Goal: Information Seeking & Learning: Learn about a topic

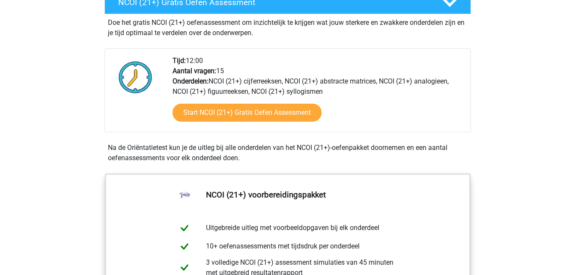
scroll to position [275, 0]
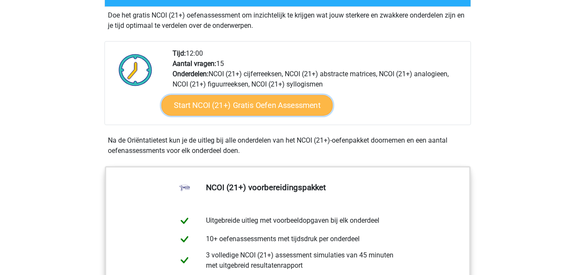
click at [257, 105] on link "Start NCOI (21+) Gratis Oefen Assessment" at bounding box center [246, 105] width 171 height 21
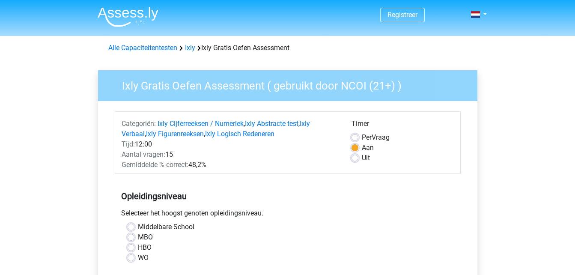
click at [142, 247] on label "HBO" at bounding box center [145, 247] width 14 height 10
click at [134, 247] on input "HBO" at bounding box center [131, 246] width 7 height 9
radio input "true"
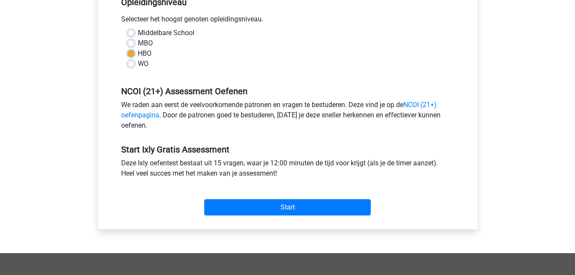
scroll to position [197, 0]
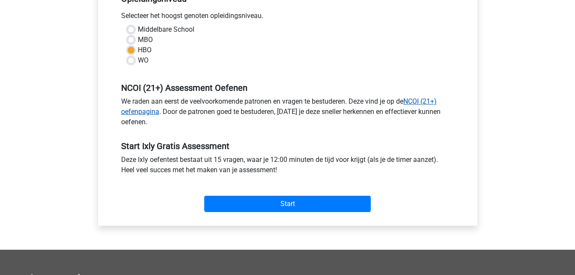
click at [428, 101] on link "NCOI (21+) oefenpagina" at bounding box center [279, 106] width 316 height 18
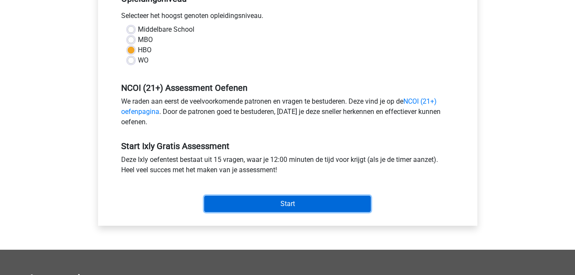
click at [293, 199] on input "Start" at bounding box center [287, 204] width 167 height 16
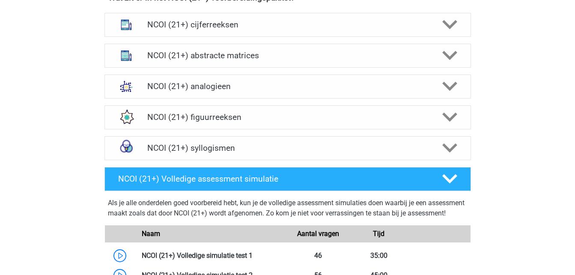
scroll to position [598, 0]
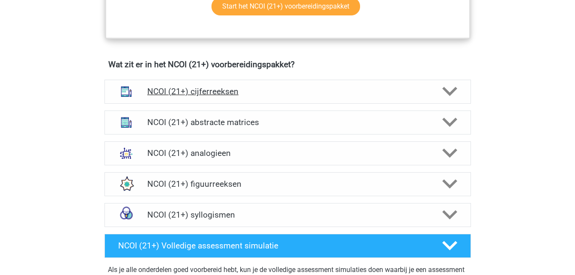
click at [447, 81] on div "NCOI (21+) cijferreeksen" at bounding box center [287, 92] width 367 height 24
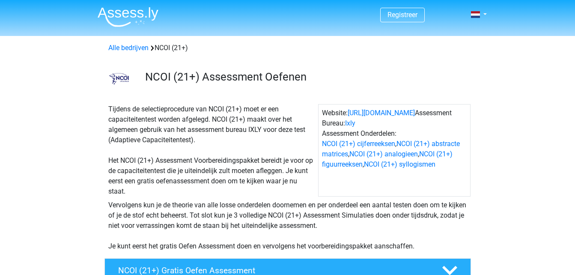
scroll to position [275, 0]
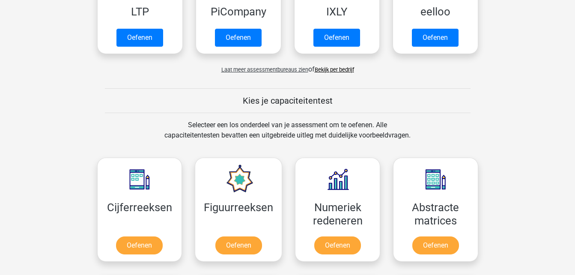
scroll to position [253, 0]
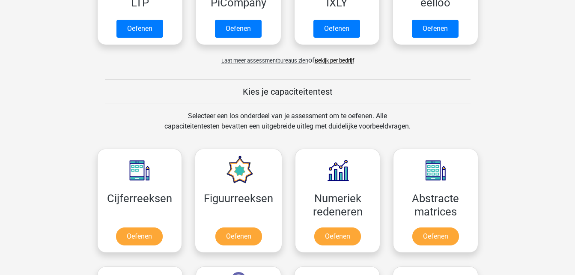
click at [343, 60] on link "Bekijk per bedrijf" at bounding box center [334, 60] width 39 height 6
click at [239, 61] on span "Laat meer assessmentbureaus zien" at bounding box center [264, 60] width 87 height 6
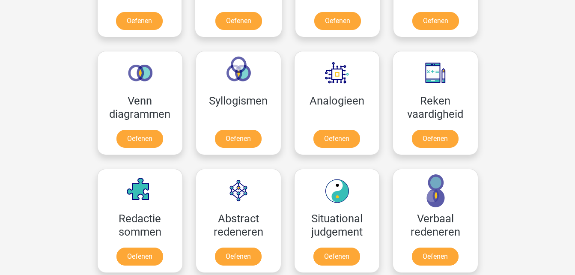
scroll to position [896, 0]
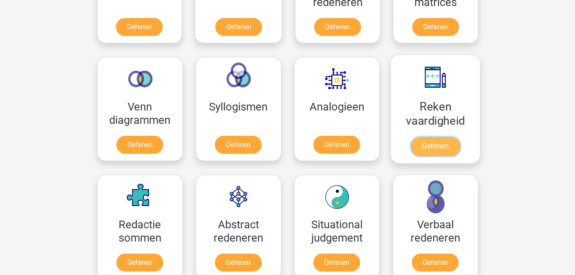
click at [436, 146] on link "Oefenen" at bounding box center [435, 146] width 49 height 19
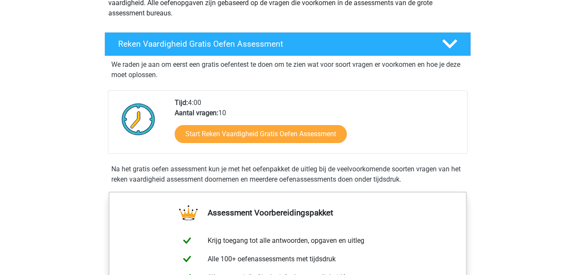
scroll to position [105, 0]
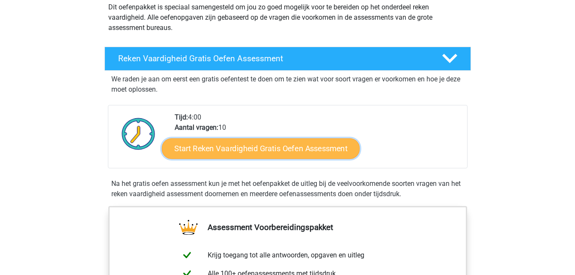
click at [319, 147] on link "Start Reken Vaardigheid Gratis Oefen Assessment" at bounding box center [261, 148] width 198 height 21
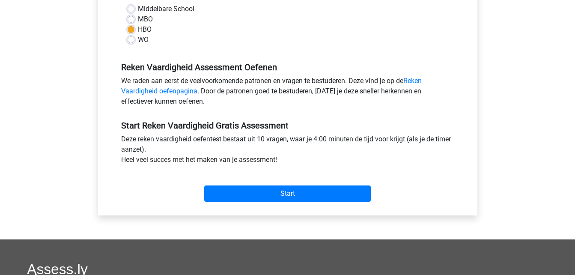
scroll to position [217, 0]
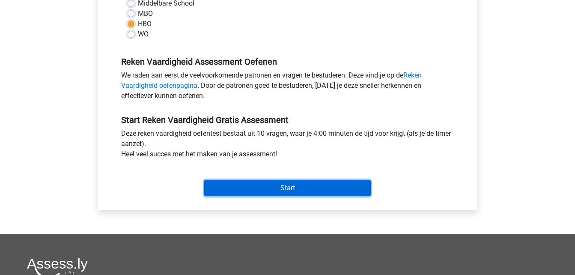
click at [290, 187] on input "Start" at bounding box center [287, 188] width 167 height 16
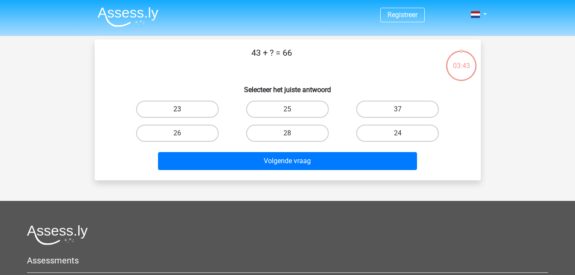
click at [194, 110] on label "23" at bounding box center [177, 109] width 83 height 17
click at [183, 110] on input "23" at bounding box center [180, 112] width 6 height 6
radio input "true"
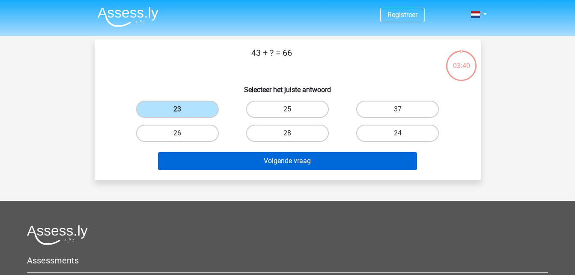
drag, startPoint x: 332, startPoint y: 135, endPoint x: 291, endPoint y: 160, distance: 48.0
click at [291, 160] on div "43 + ? = 66 Selecteer het juiste antwoord 23 25 37 26" at bounding box center [287, 109] width 379 height 127
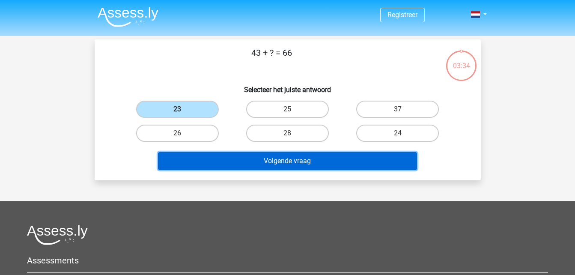
click at [293, 161] on button "Volgende vraag" at bounding box center [287, 161] width 259 height 18
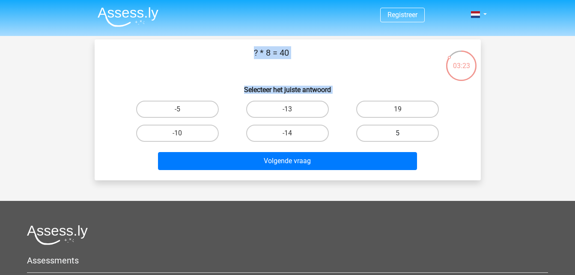
click at [395, 137] on label "5" at bounding box center [397, 133] width 83 height 17
click at [398, 137] on input "5" at bounding box center [401, 136] width 6 height 6
radio input "true"
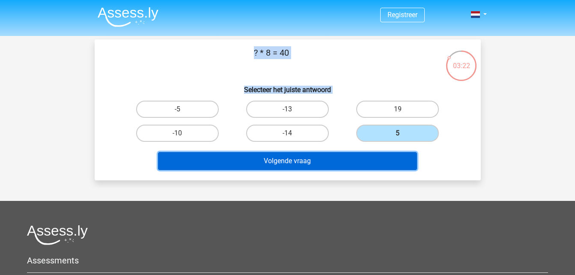
click at [338, 161] on button "Volgende vraag" at bounding box center [287, 161] width 259 height 18
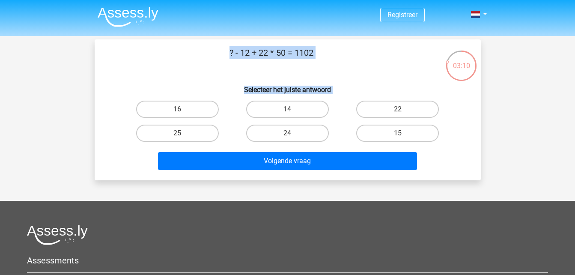
click at [289, 133] on input "24" at bounding box center [290, 136] width 6 height 6
radio input "true"
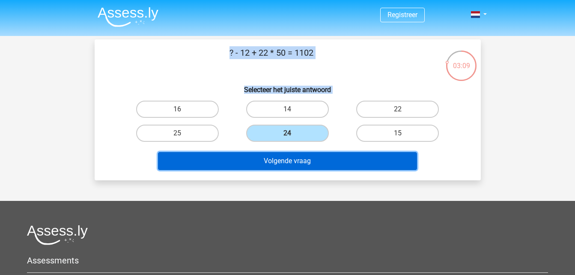
click at [281, 154] on button "Volgende vraag" at bounding box center [287, 161] width 259 height 18
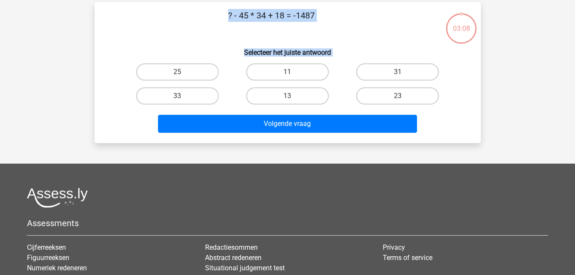
scroll to position [39, 0]
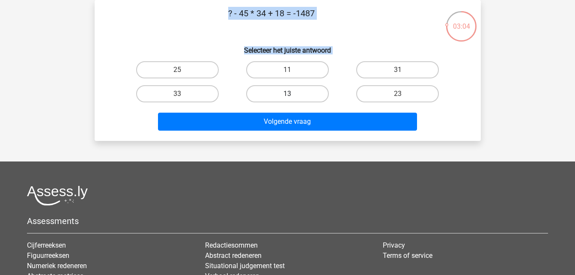
click at [304, 94] on label "13" at bounding box center [287, 93] width 83 height 17
click at [293, 94] on input "13" at bounding box center [290, 97] width 6 height 6
radio input "true"
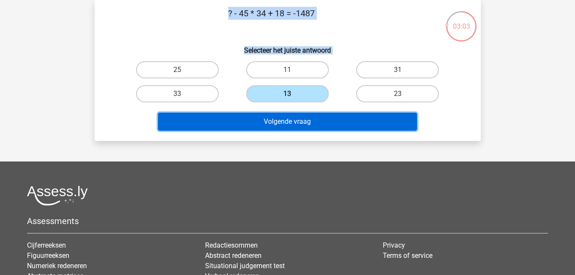
click at [271, 121] on button "Volgende vraag" at bounding box center [287, 122] width 259 height 18
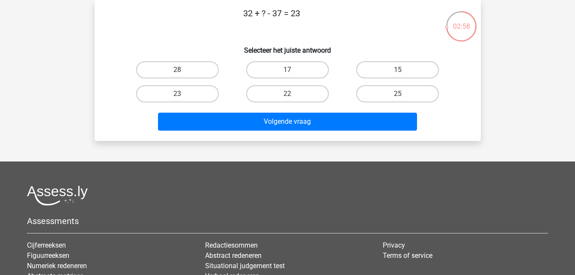
click at [264, 14] on p "32 + ? - 37 = 23" at bounding box center [271, 20] width 327 height 26
click at [191, 66] on label "28" at bounding box center [177, 69] width 83 height 17
click at [183, 70] on input "28" at bounding box center [180, 73] width 6 height 6
radio input "true"
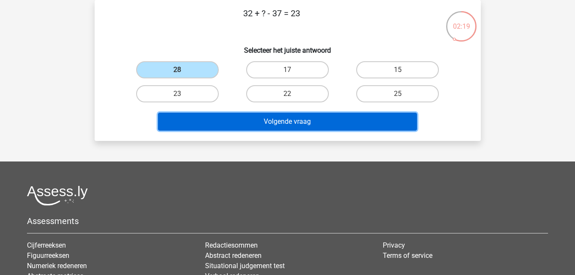
click at [290, 122] on button "Volgende vraag" at bounding box center [287, 122] width 259 height 18
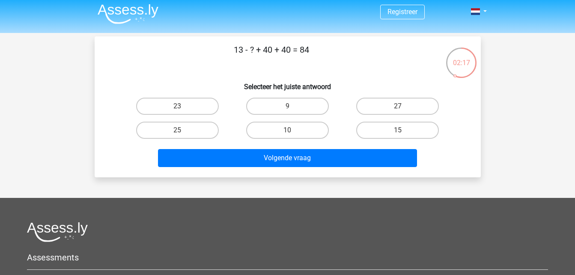
scroll to position [0, 0]
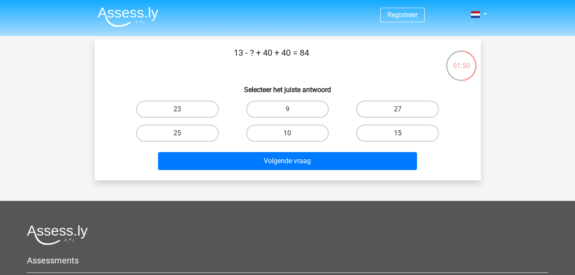
click at [381, 126] on label "15" at bounding box center [397, 133] width 83 height 17
click at [398, 133] on input "15" at bounding box center [401, 136] width 6 height 6
radio input "true"
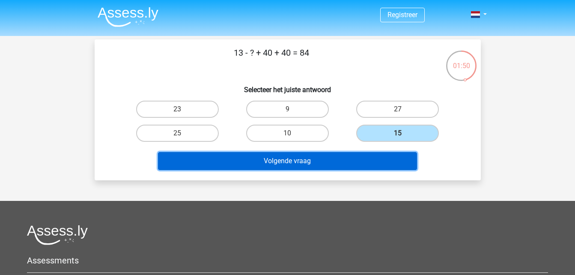
click at [332, 164] on button "Volgende vraag" at bounding box center [287, 161] width 259 height 18
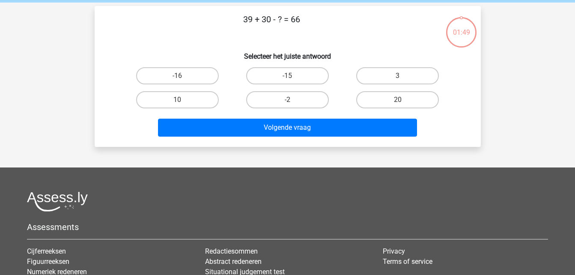
scroll to position [39, 0]
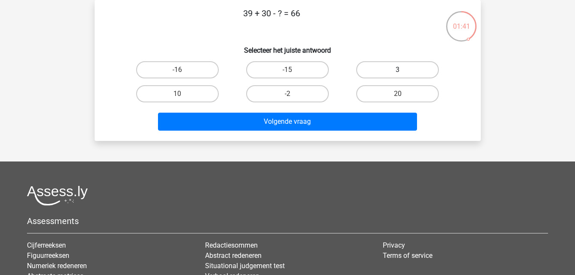
click at [413, 61] on label "3" at bounding box center [397, 69] width 83 height 17
click at [403, 70] on input "3" at bounding box center [401, 73] width 6 height 6
radio input "true"
click at [337, 112] on div "Volgende vraag" at bounding box center [287, 120] width 359 height 28
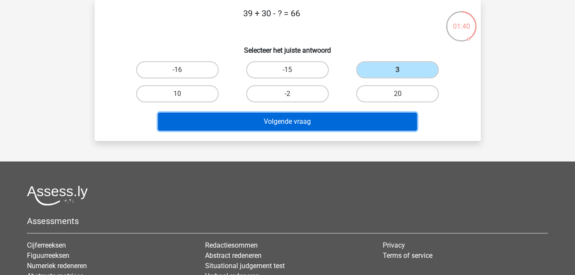
click at [335, 117] on button "Volgende vraag" at bounding box center [287, 122] width 259 height 18
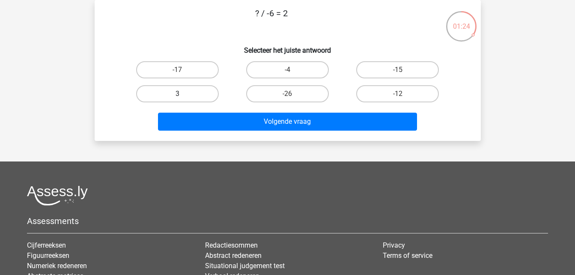
click at [197, 93] on label "3" at bounding box center [177, 93] width 83 height 17
click at [183, 94] on input "3" at bounding box center [180, 97] width 6 height 6
radio input "true"
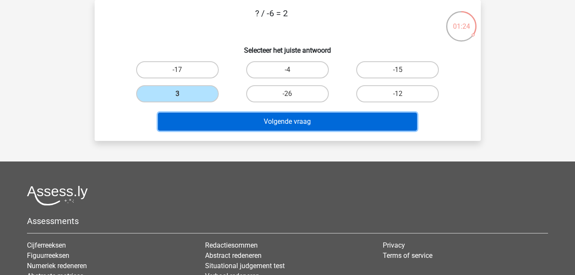
click at [268, 126] on button "Volgende vraag" at bounding box center [287, 122] width 259 height 18
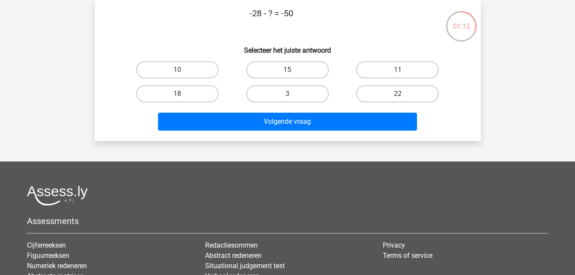
click at [409, 97] on label "22" at bounding box center [397, 93] width 83 height 17
click at [403, 97] on input "22" at bounding box center [401, 97] width 6 height 6
radio input "true"
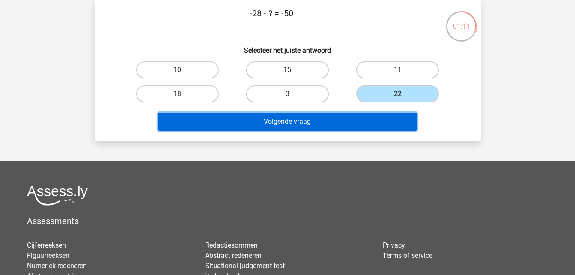
click at [366, 119] on button "Volgende vraag" at bounding box center [287, 122] width 259 height 18
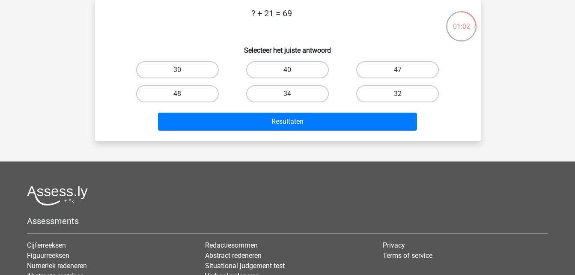
click at [198, 98] on label "48" at bounding box center [177, 93] width 83 height 17
click at [183, 98] on input "48" at bounding box center [180, 97] width 6 height 6
radio input "true"
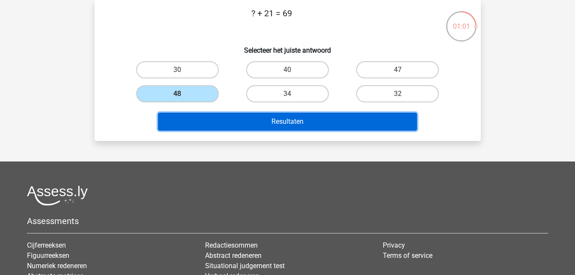
click at [239, 124] on button "Resultaten" at bounding box center [287, 122] width 259 height 18
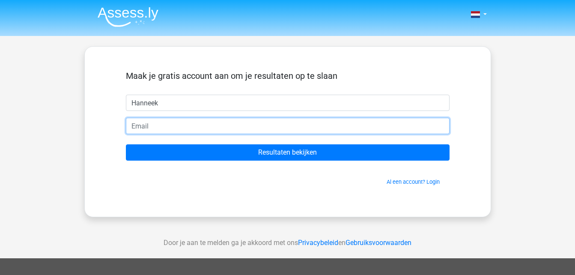
drag, startPoint x: 227, startPoint y: 119, endPoint x: 197, endPoint y: 99, distance: 36.8
click at [197, 99] on form "Maak je gratis account aan om je resultaten op te slaan Hanneek Resultaten beki…" at bounding box center [288, 128] width 324 height 115
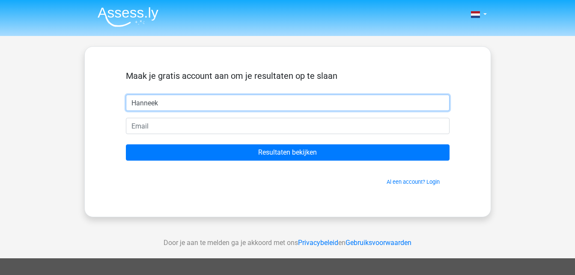
click at [197, 99] on input "Hanneek" at bounding box center [288, 103] width 324 height 16
type input "[PERSON_NAME]"
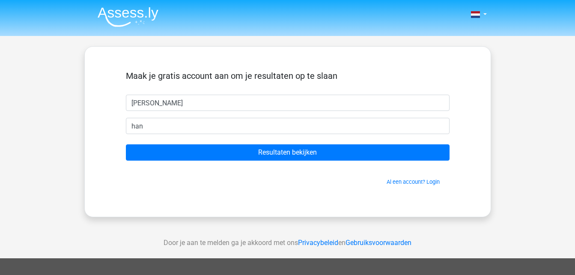
click at [191, 169] on div "Al een account? Login" at bounding box center [288, 176] width 324 height 18
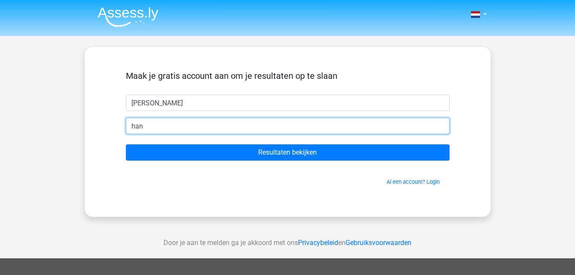
click at [170, 130] on input "han" at bounding box center [288, 126] width 324 height 16
type input "hanneke_kooy@hotmail.com"
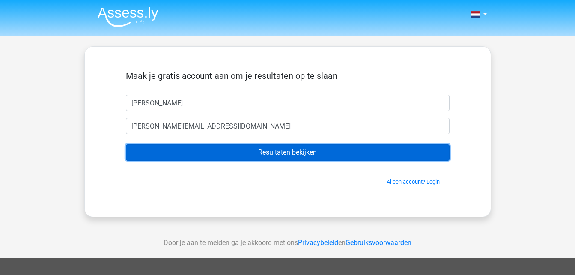
click at [226, 155] on input "Resultaten bekijken" at bounding box center [288, 152] width 324 height 16
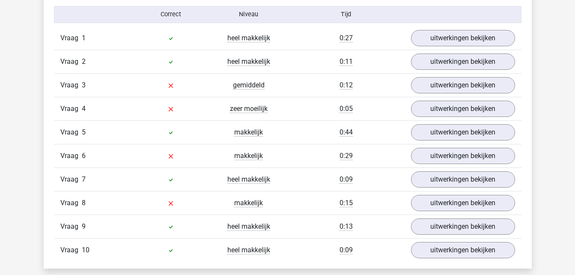
scroll to position [715, 0]
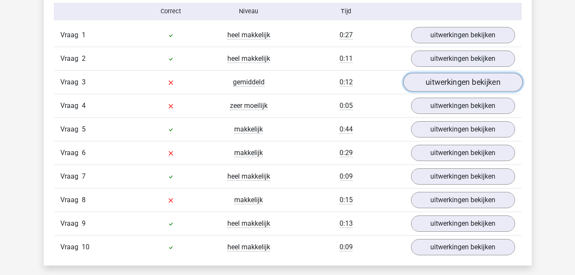
click at [484, 81] on link "uitwerkingen bekijken" at bounding box center [462, 82] width 119 height 19
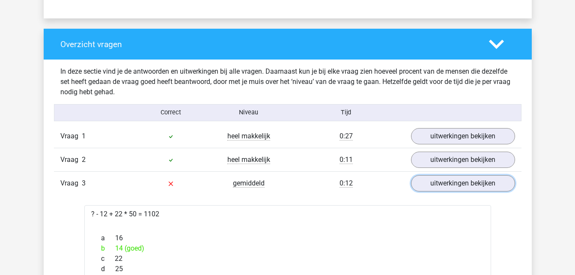
scroll to position [594, 0]
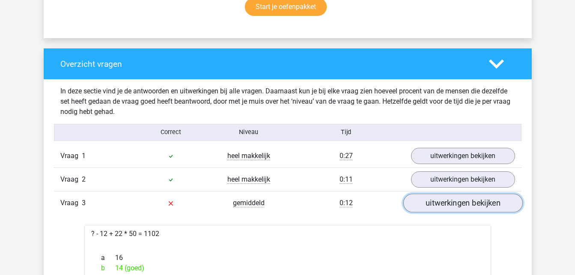
click at [470, 207] on link "uitwerkingen bekijken" at bounding box center [462, 203] width 119 height 19
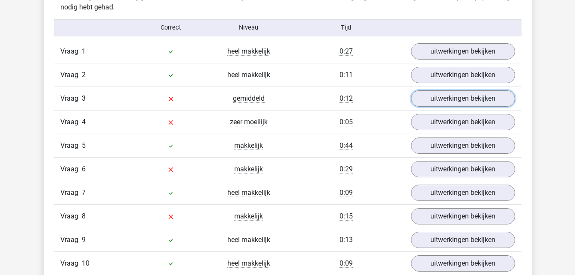
scroll to position [743, 0]
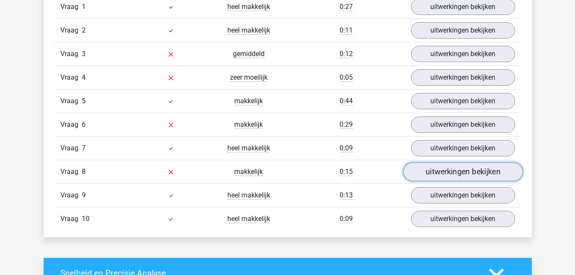
click at [450, 175] on link "uitwerkingen bekijken" at bounding box center [462, 171] width 119 height 19
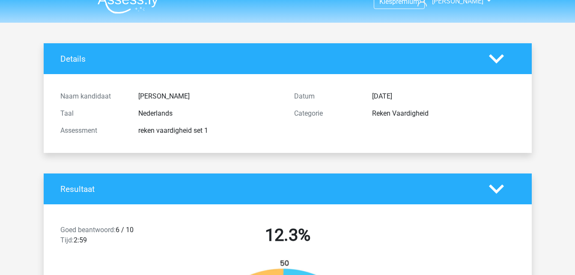
scroll to position [0, 0]
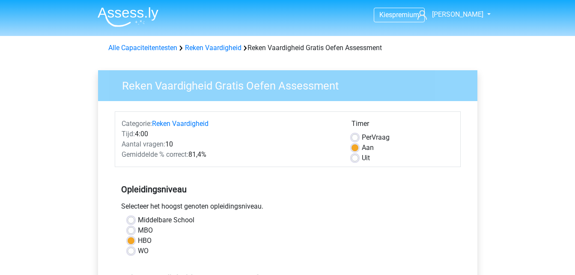
scroll to position [217, 0]
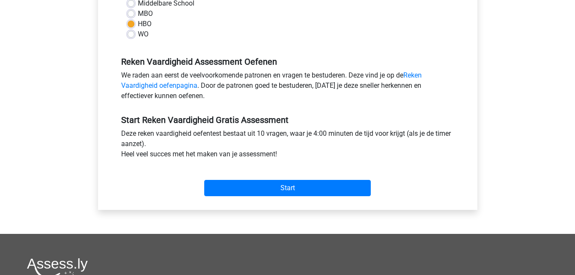
click at [139, 14] on label "MBO" at bounding box center [145, 14] width 15 height 10
click at [134, 14] on input "MBO" at bounding box center [131, 13] width 7 height 9
radio input "true"
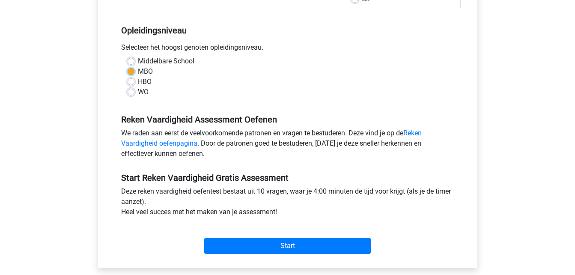
scroll to position [136, 0]
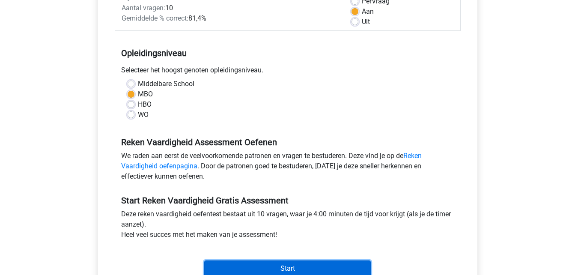
click at [298, 269] on input "Start" at bounding box center [287, 268] width 167 height 16
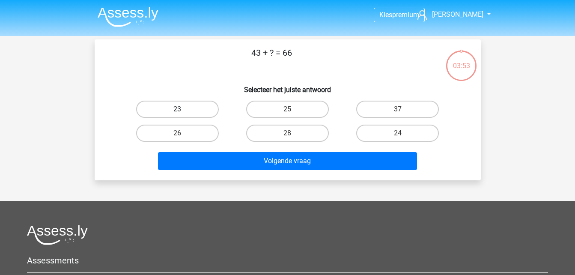
click at [197, 110] on label "23" at bounding box center [177, 109] width 83 height 17
click at [183, 110] on input "23" at bounding box center [180, 112] width 6 height 6
radio input "true"
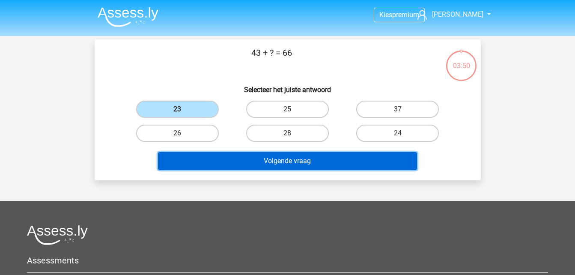
click at [285, 155] on button "Volgende vraag" at bounding box center [287, 161] width 259 height 18
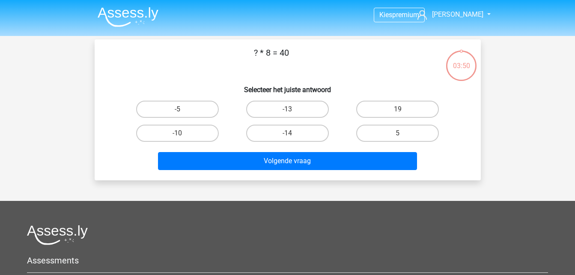
scroll to position [39, 0]
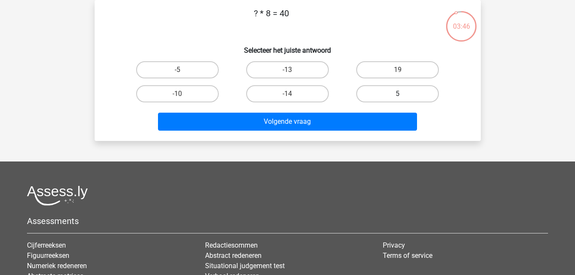
click at [386, 95] on label "5" at bounding box center [397, 93] width 83 height 17
click at [398, 95] on input "5" at bounding box center [401, 97] width 6 height 6
radio input "true"
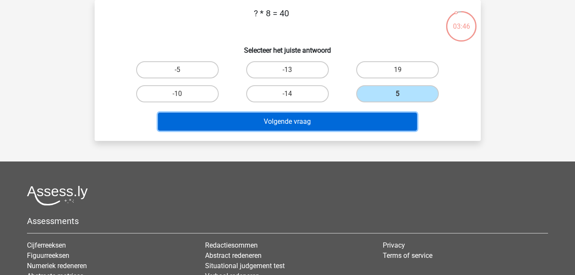
click at [337, 128] on button "Volgende vraag" at bounding box center [287, 122] width 259 height 18
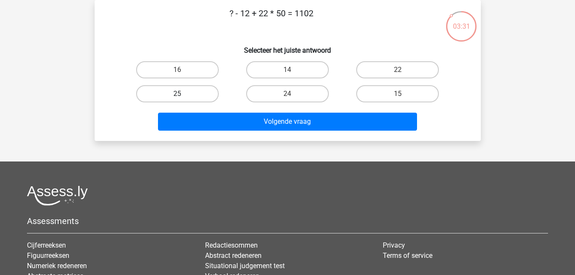
click at [191, 93] on label "25" at bounding box center [177, 93] width 83 height 17
click at [183, 94] on input "25" at bounding box center [180, 97] width 6 height 6
radio input "true"
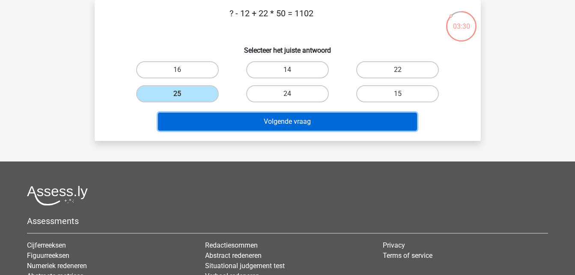
click at [254, 122] on button "Volgende vraag" at bounding box center [287, 122] width 259 height 18
